Goal: Task Accomplishment & Management: Manage account settings

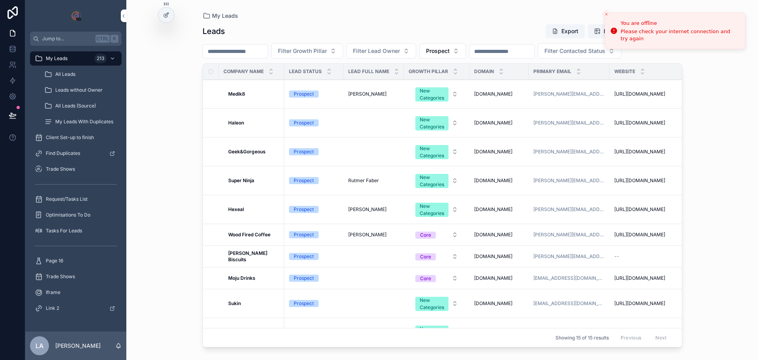
click at [247, 181] on strong "Super Ninja" at bounding box center [241, 180] width 26 height 6
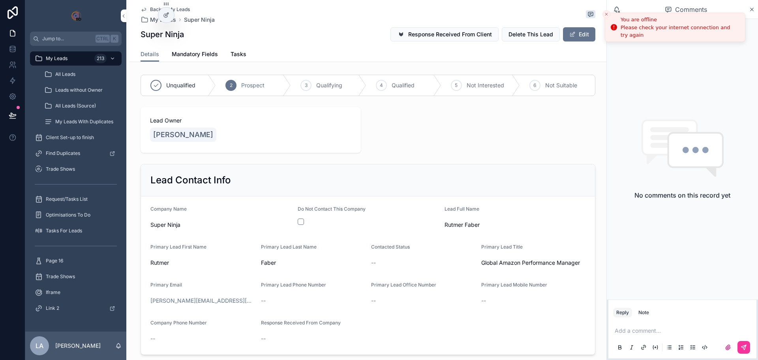
click at [606, 16] on icon "Close toast" at bounding box center [606, 14] width 5 height 5
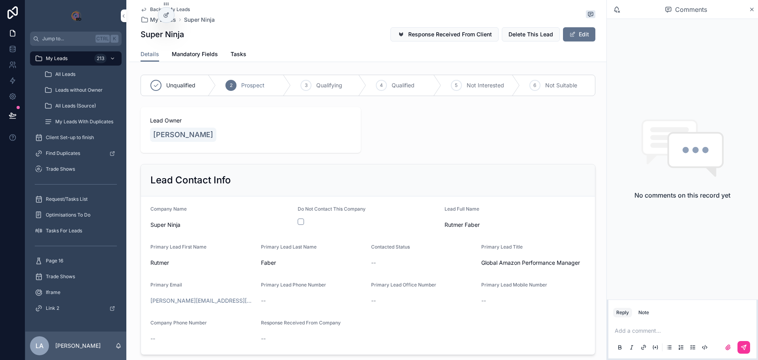
click at [497, 88] on span "Not Interested" at bounding box center [486, 85] width 38 height 8
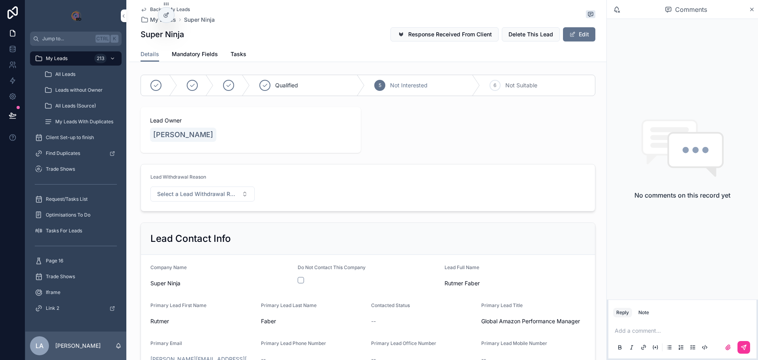
click at [214, 192] on span "Select a Lead Withdrawal Reason" at bounding box center [197, 194] width 81 height 8
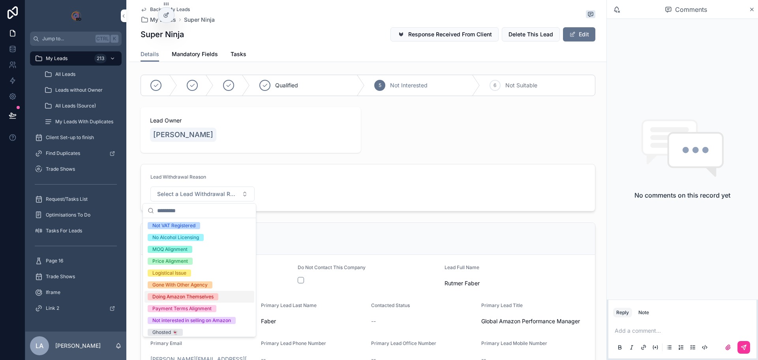
click at [213, 300] on div "Doing Amazon Themselves" at bounding box center [200, 297] width 110 height 12
